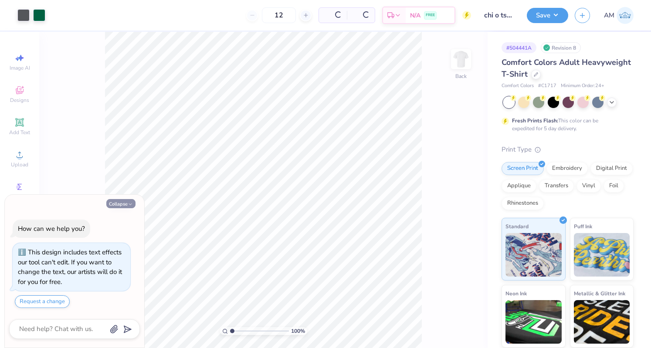
click at [131, 207] on icon "button" at bounding box center [130, 204] width 5 height 5
type textarea "x"
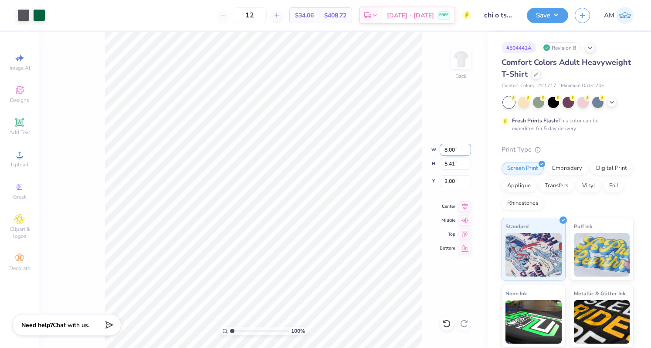
click at [446, 151] on input "8.00" at bounding box center [455, 150] width 31 height 12
type input "10.00"
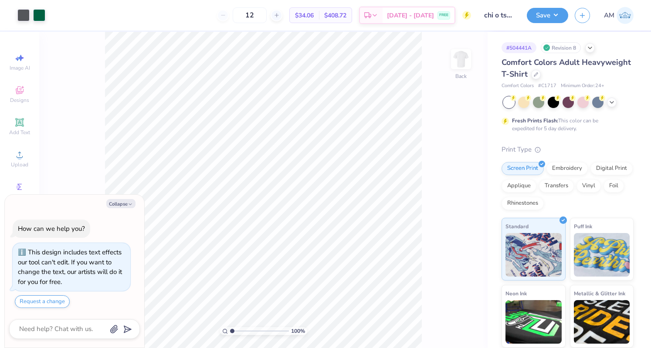
type textarea "x"
click at [449, 160] on input "8.00" at bounding box center [455, 157] width 31 height 12
type input "10.00"
type textarea "x"
type input "6.76"
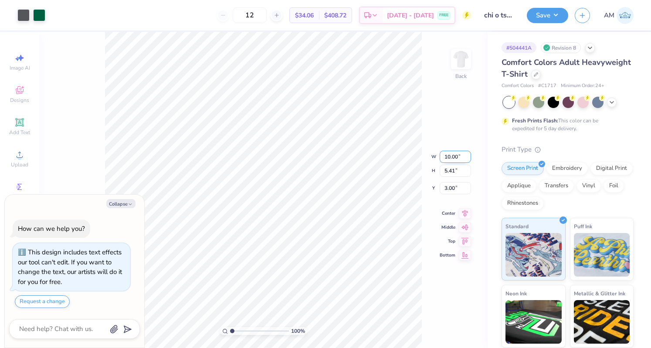
type input "2.32"
type textarea "x"
type input "2.99"
type input "0.61"
type input "7.67"
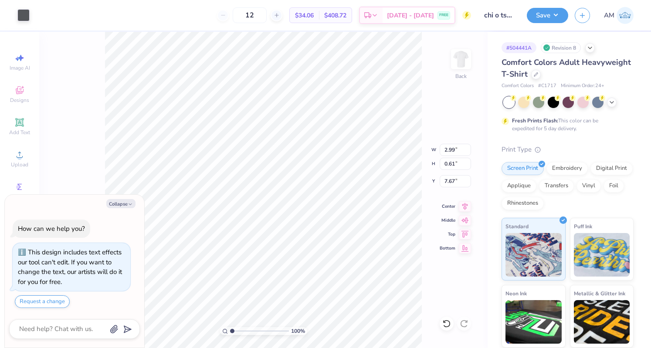
type textarea "x"
type input "3.04"
type input "0.66"
type input "7.65"
type textarea "x"
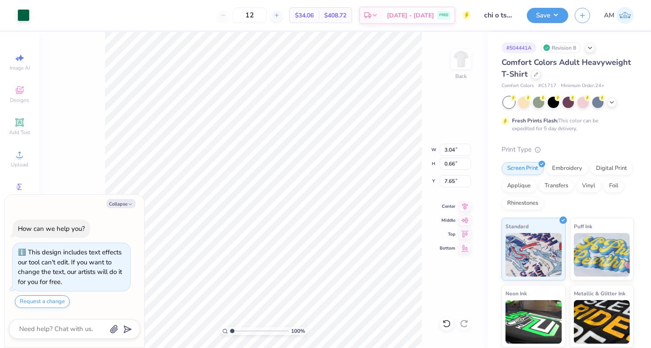
type input "2.99"
type input "0.61"
type input "7.67"
type textarea "x"
type input "1.12"
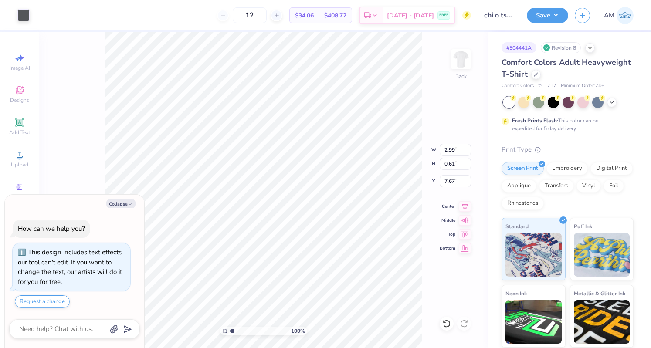
type input "0.72"
type input "7.58"
click at [538, 16] on button "Save" at bounding box center [547, 14] width 41 height 15
type textarea "x"
click at [448, 184] on input "2.32" at bounding box center [455, 181] width 31 height 12
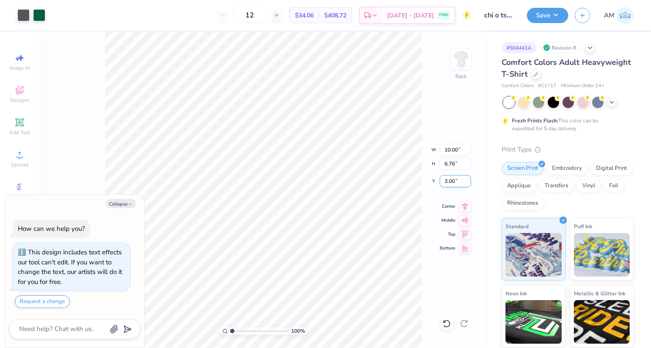
type input "3.00"
click at [124, 205] on button "Collapse" at bounding box center [120, 203] width 29 height 9
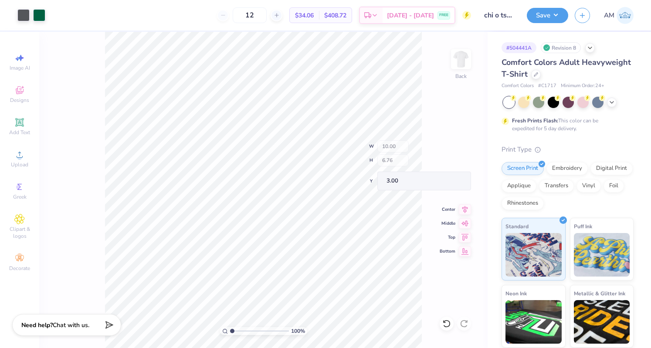
type textarea "x"
click at [553, 8] on button "Save" at bounding box center [547, 14] width 41 height 15
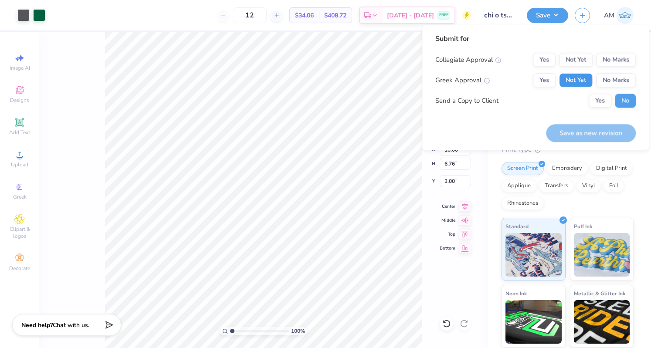
click at [567, 78] on button "Not Yet" at bounding box center [576, 80] width 34 height 14
click at [608, 53] on button "No Marks" at bounding box center [616, 60] width 40 height 14
click at [559, 135] on button "Save as new revision" at bounding box center [591, 133] width 90 height 18
